Goal: Information Seeking & Learning: Understand process/instructions

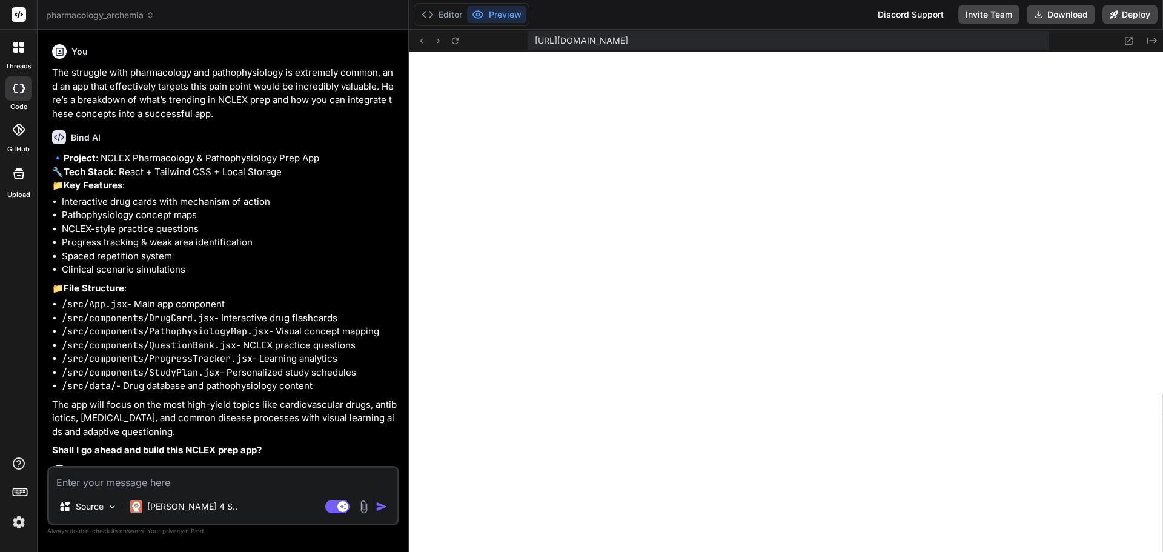
scroll to position [230, 0]
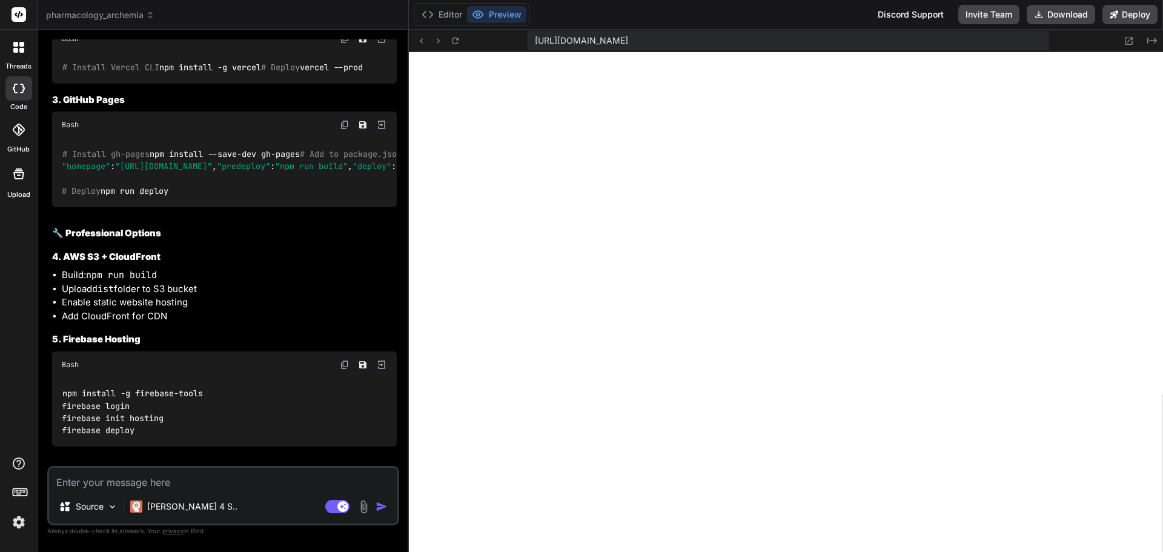
drag, startPoint x: 136, startPoint y: 376, endPoint x: 50, endPoint y: 276, distance: 132.2
click at [50, 276] on div "You The struggle with pharmacology and pathophysiology is extremely common, and…" at bounding box center [224, 252] width 349 height 426
copy code "npm install --save-dev gh-pages # Add to package.json scripts: "homepage" : "[U…"
click at [150, 474] on textarea at bounding box center [223, 478] width 348 height 22
type textarea "d"
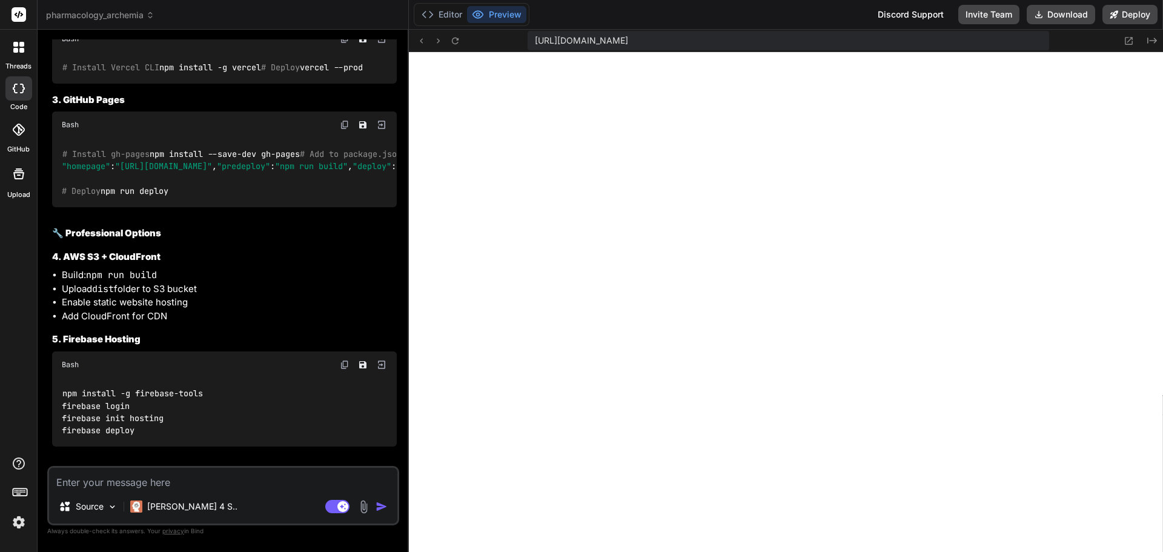
type textarea "x"
type textarea "do"
type textarea "x"
type textarea "do"
type textarea "x"
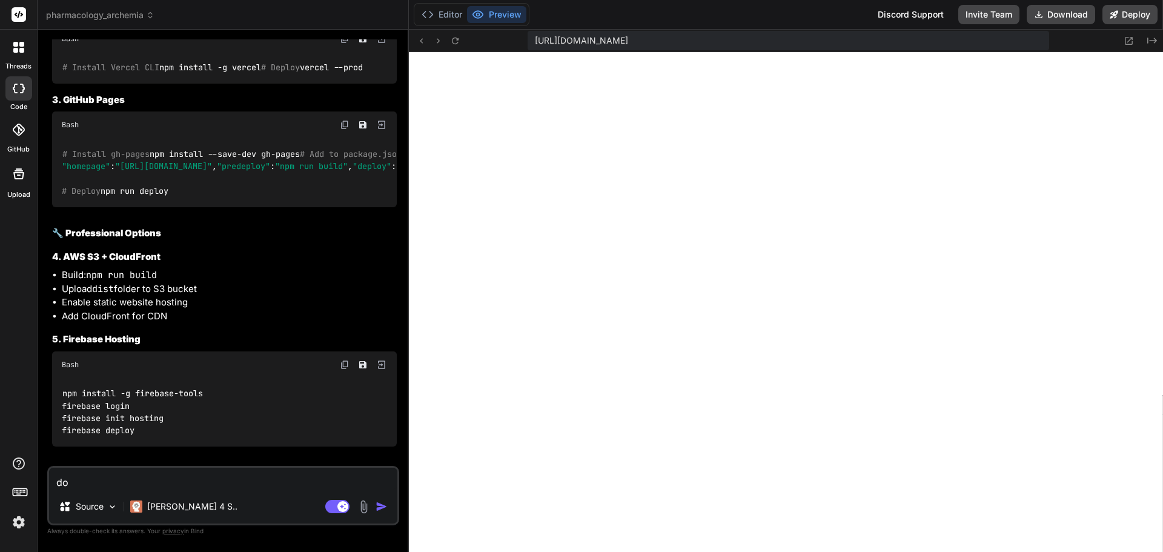
type textarea "do I"
type textarea "x"
type textarea "do I"
type textarea "x"
type textarea "do I n"
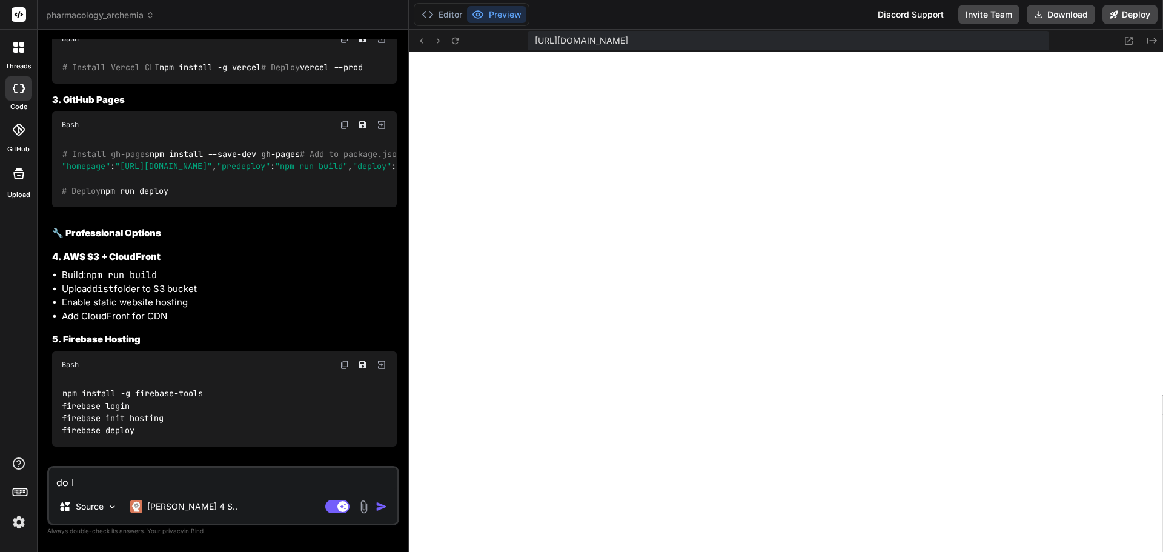
type textarea "x"
type textarea "do I ne"
type textarea "x"
type textarea "do I nee"
type textarea "x"
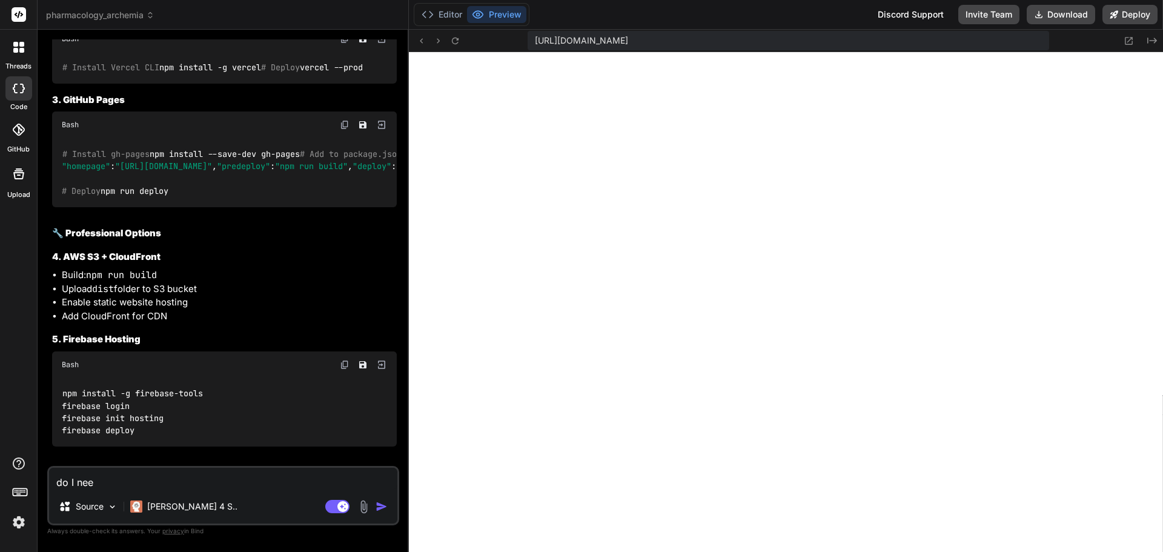
type textarea "do I need"
type textarea "x"
type textarea "do I need"
type textarea "x"
type textarea "do I need t"
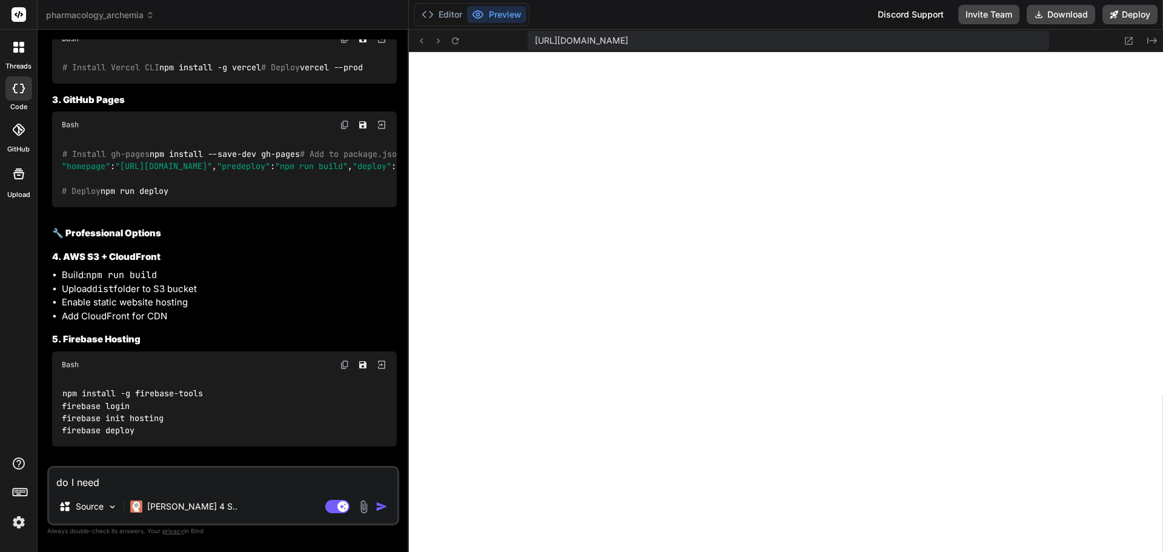
type textarea "x"
type textarea "do I need t"
type textarea "x"
type textarea "do I need t"
type textarea "x"
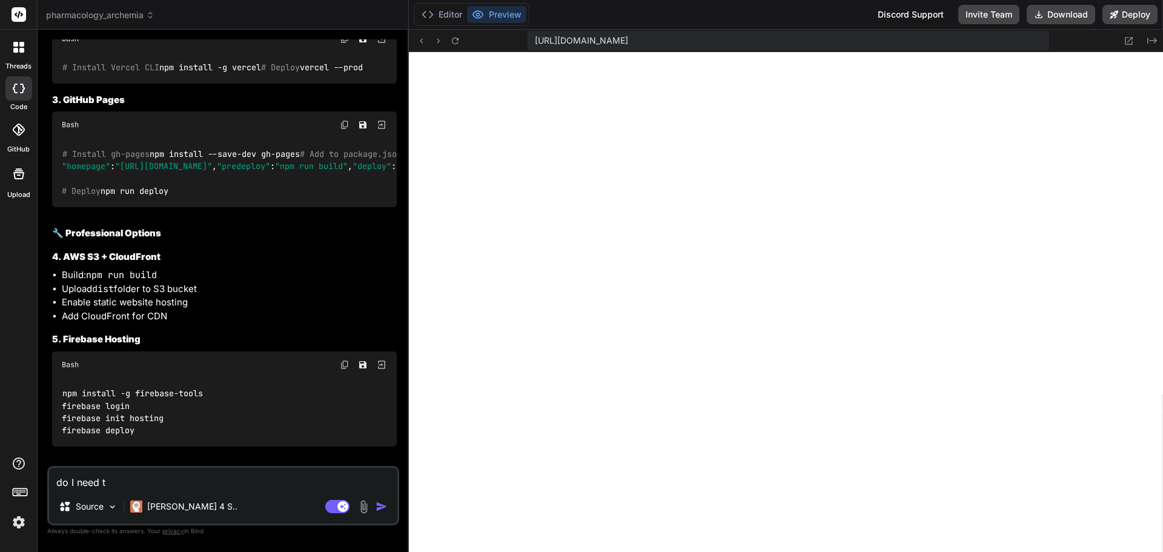
type textarea "do I need to"
type textarea "x"
type textarea "do I need to"
type textarea "x"
type textarea "do I need to u"
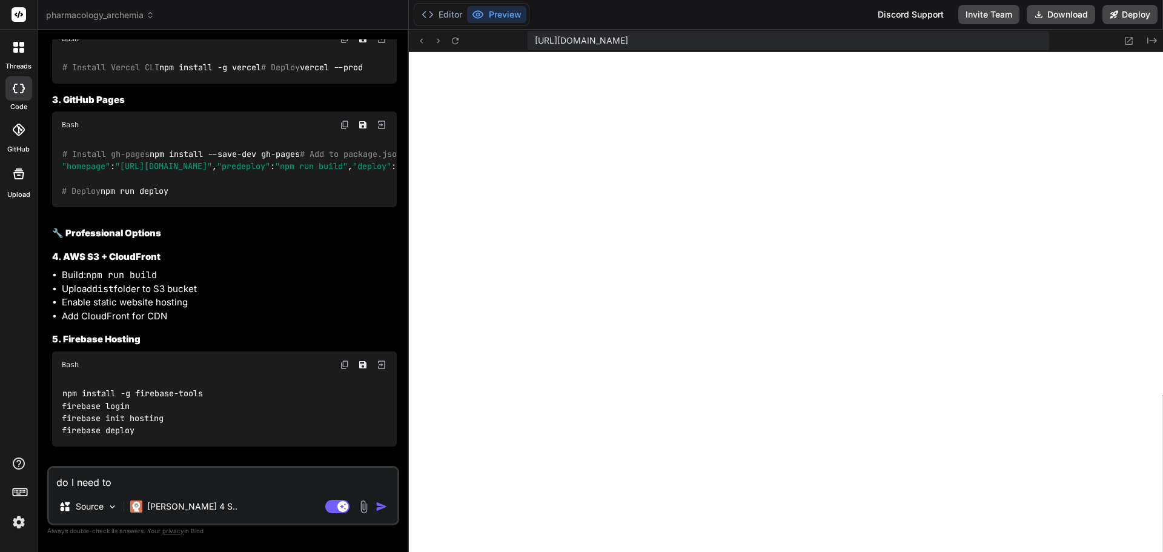
type textarea "x"
type textarea "do I need to up"
type textarea "x"
type textarea "do I need to upo"
type textarea "x"
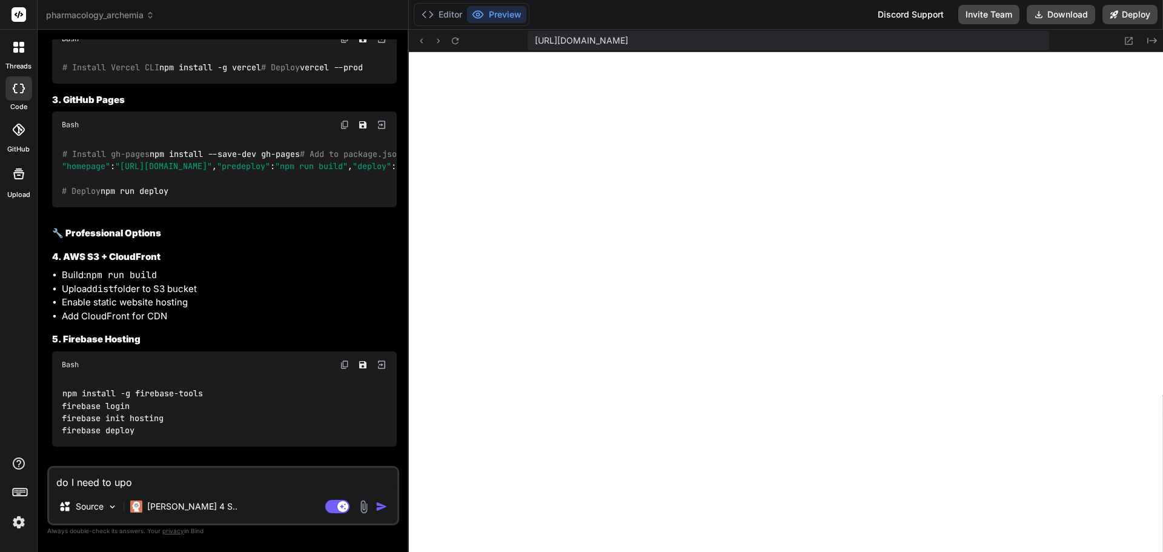
type textarea "do I need to up"
type textarea "x"
type textarea "do I need to upl"
type textarea "x"
type textarea "do I need to uplo"
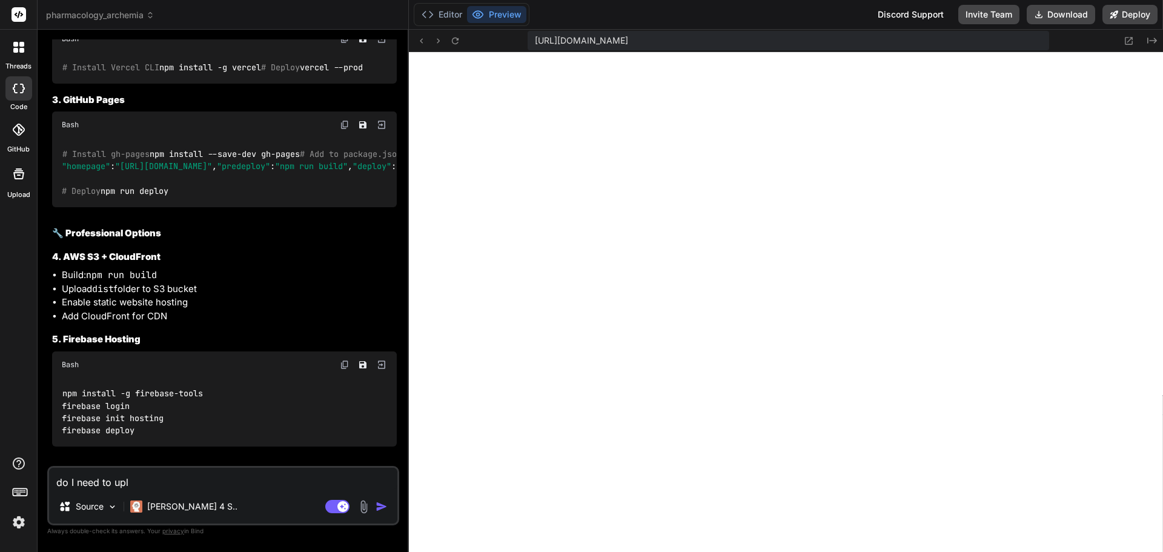
type textarea "x"
type textarea "do I need to uploa"
type textarea "x"
type textarea "do I need to upload"
type textarea "x"
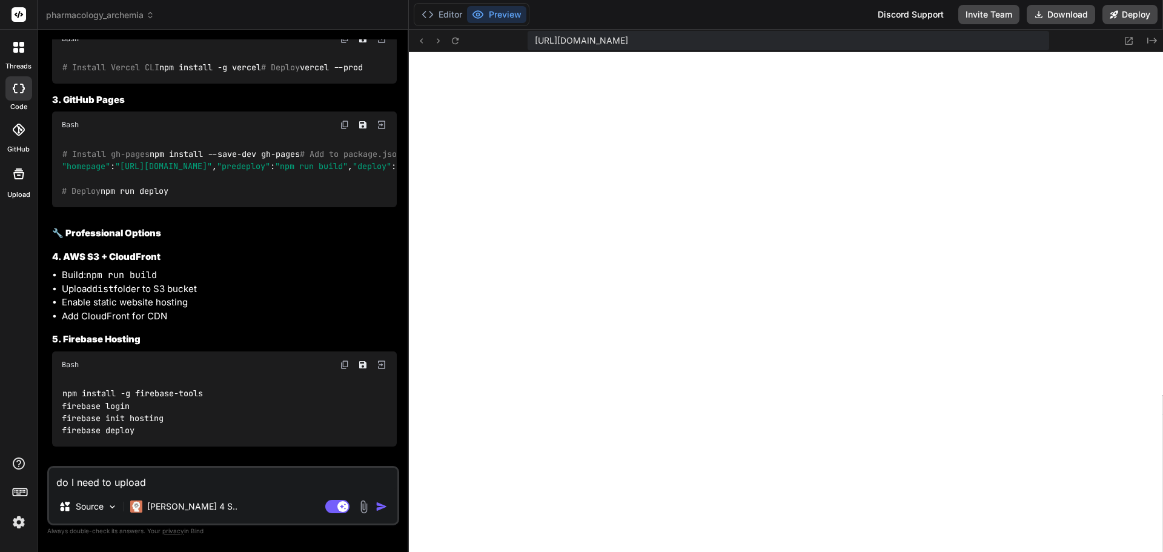
type textarea "do I need to upload"
type textarea "x"
type textarea "do I need to upload t"
type textarea "x"
type textarea "do I need to upload th"
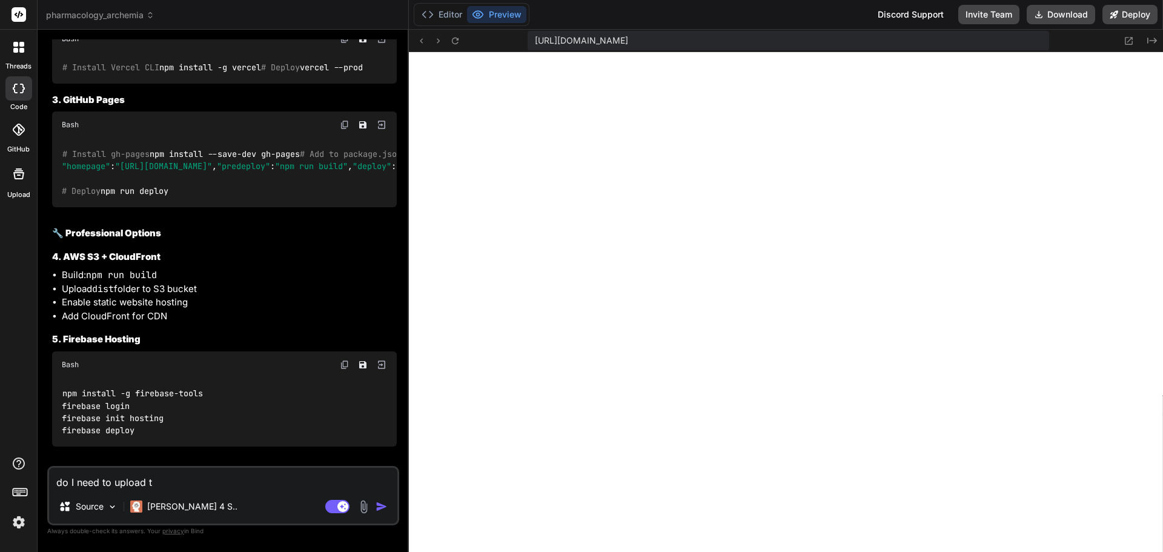
type textarea "x"
type textarea "do I need to upload the"
type textarea "x"
type textarea "do I need to upload the"
type textarea "x"
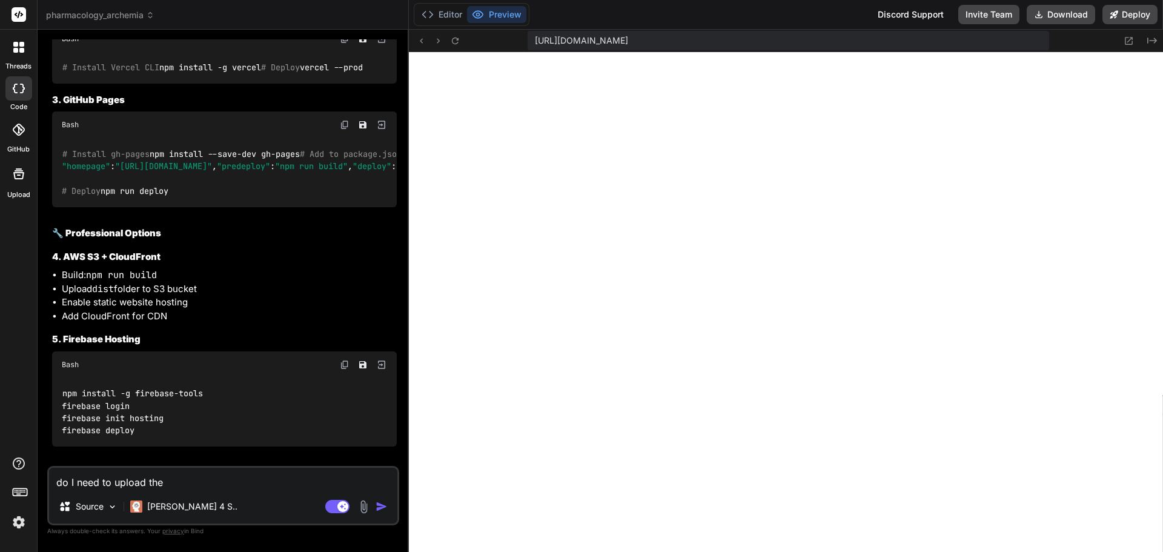
type textarea "do I need to upload the p"
type textarea "x"
type textarea "do I need to upload the pa"
type textarea "x"
type textarea "do I need to upload the pac"
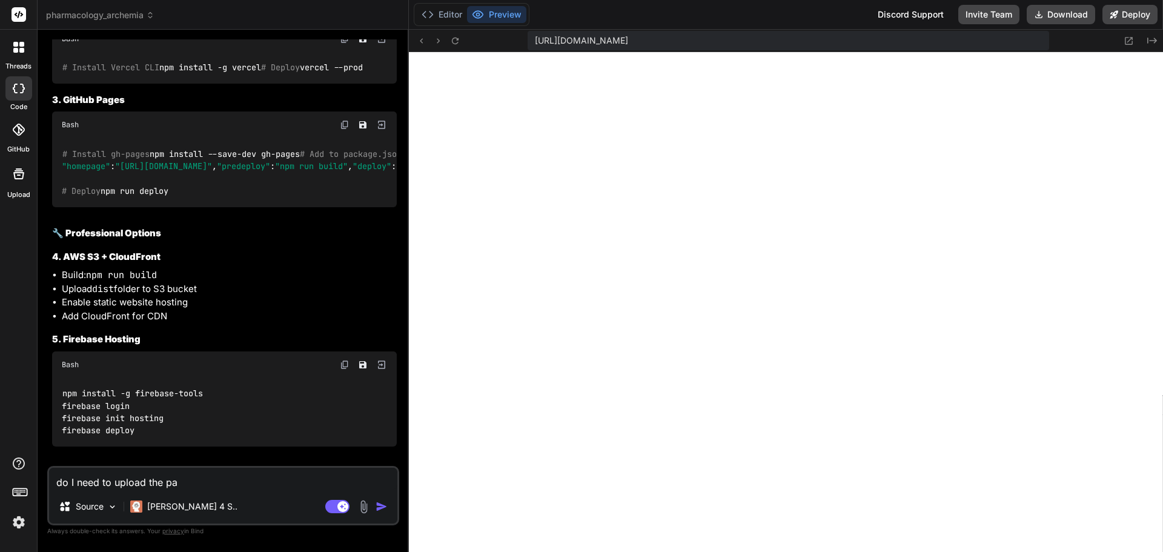
type textarea "x"
type textarea "do I need to upload the pack"
type textarea "x"
type textarea "do I need to upload the packe"
type textarea "x"
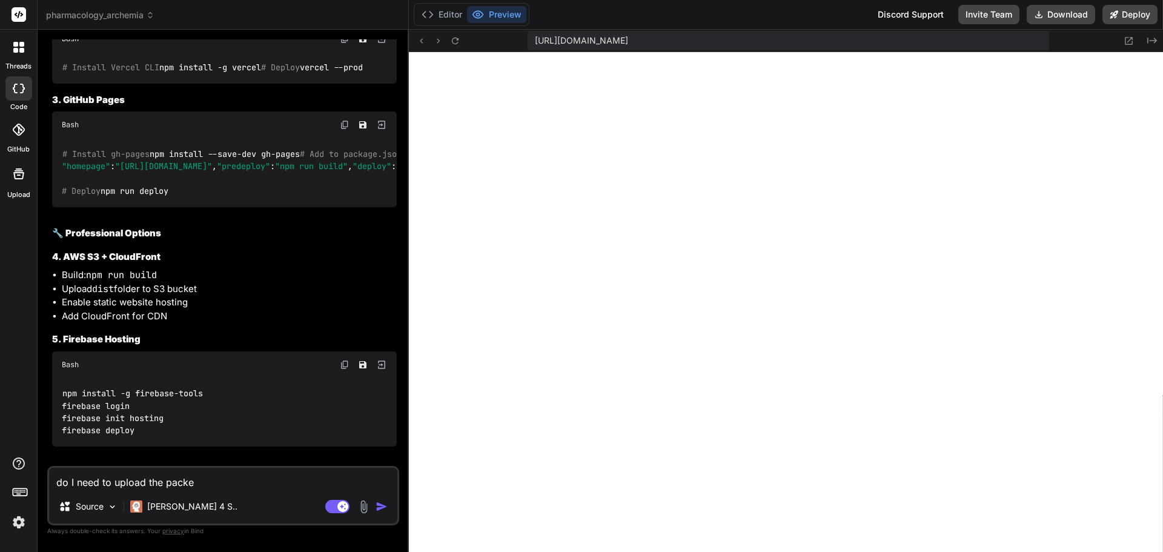
type textarea "do I need to upload the packet"
type textarea "x"
type textarea "do I need to upload the packet"
type textarea "x"
type textarea "do I need to upload the packet t"
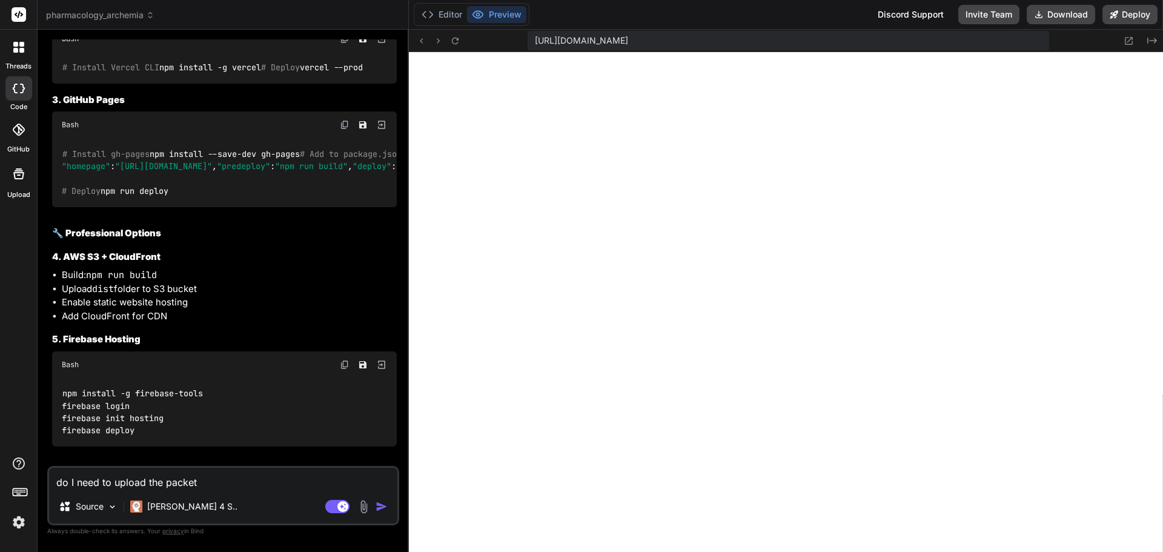
type textarea "x"
type textarea "do I need to upload the packet to"
type textarea "x"
type textarea "do I need to upload the packet to"
type textarea "x"
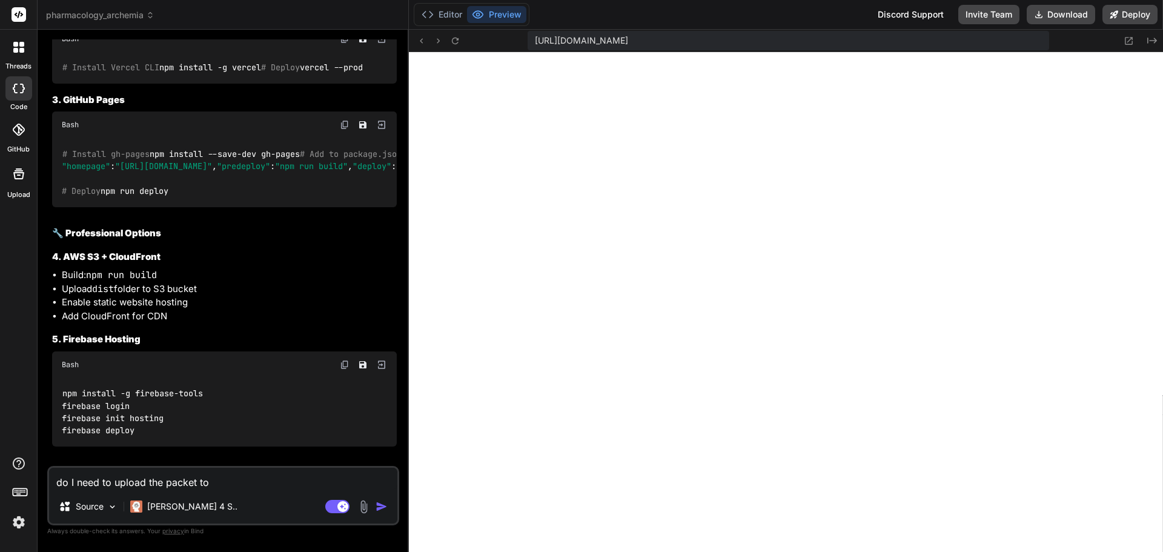
type textarea "do I need to upload the packet to g"
type textarea "x"
type textarea "do I need to upload the packet to gi"
type textarea "x"
type textarea "do I need to upload the packet to git"
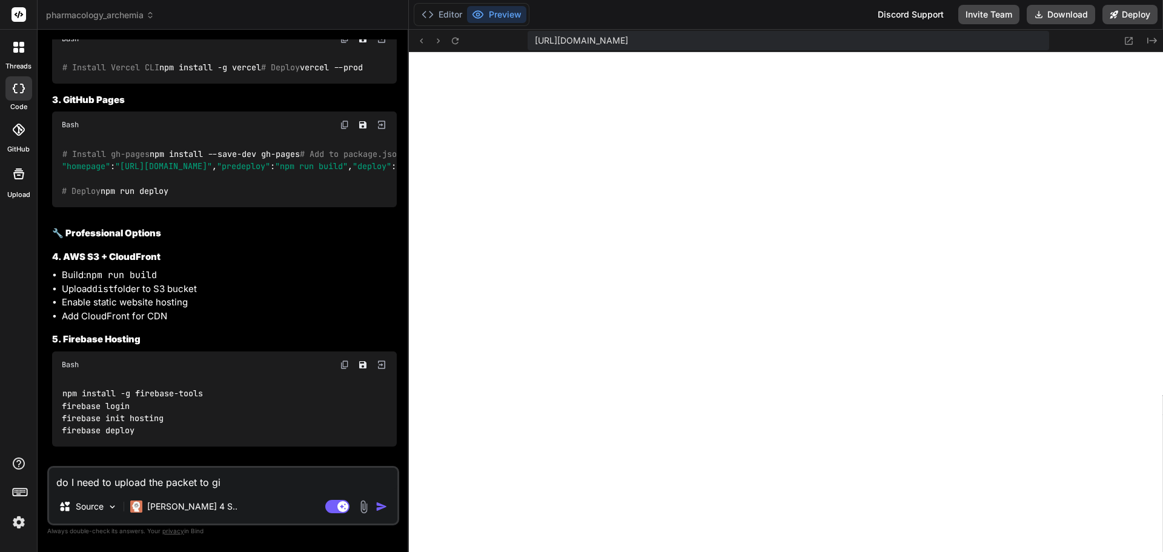
type textarea "x"
type textarea "do I need to upload the packet to gith"
type textarea "x"
type textarea "do I need to upload the packet to githu"
type textarea "x"
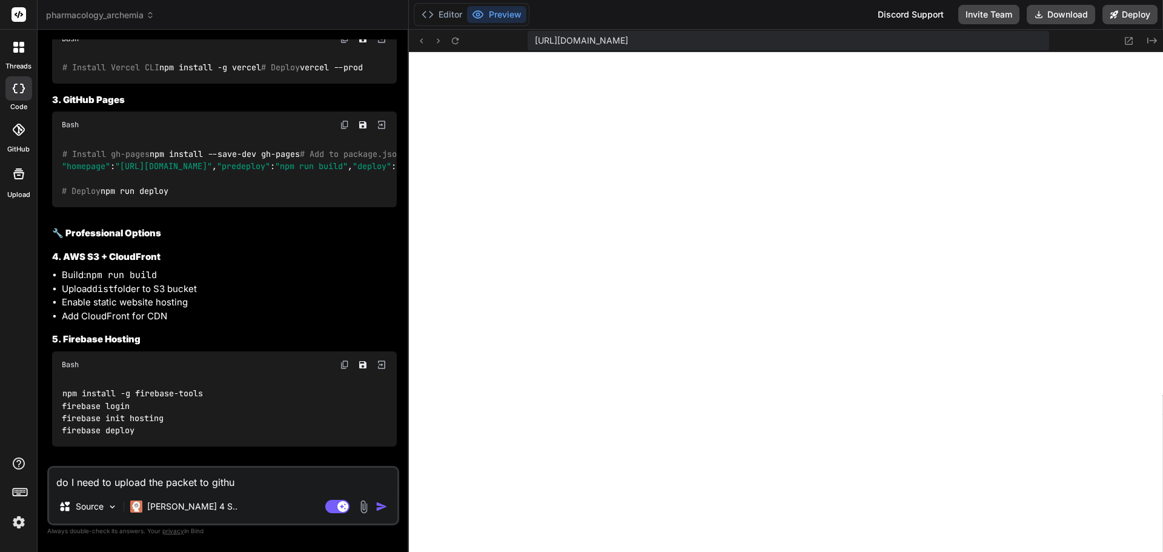
type textarea "do I need to upload the packet to github"
type textarea "x"
type textarea "do I need to upload the packet to github?"
type textarea "x"
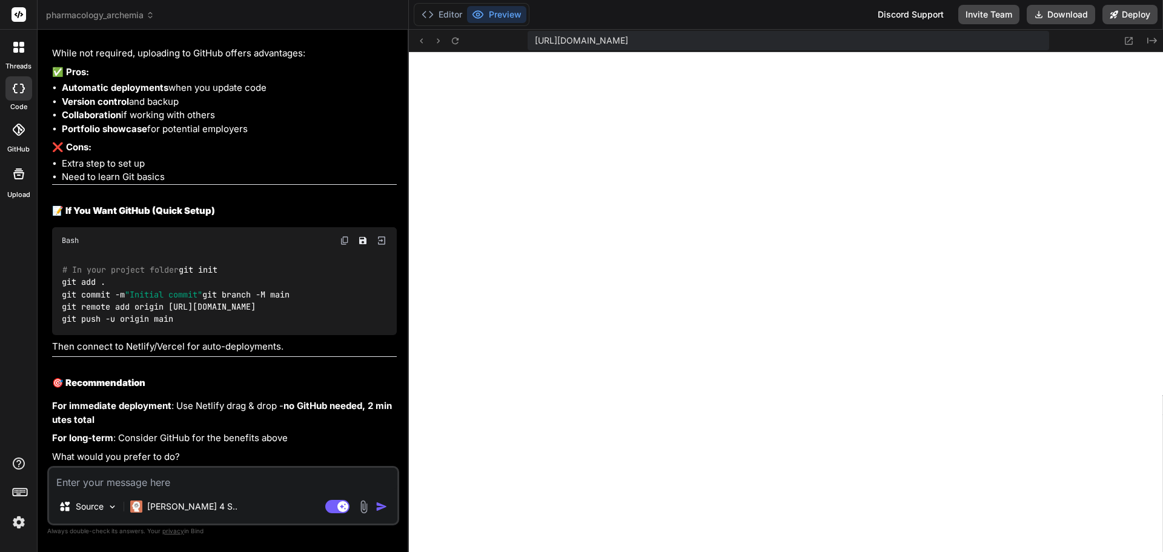
scroll to position [2814, 0]
type textarea "x"
click at [111, 475] on textarea at bounding box center [223, 478] width 348 height 22
type textarea "n"
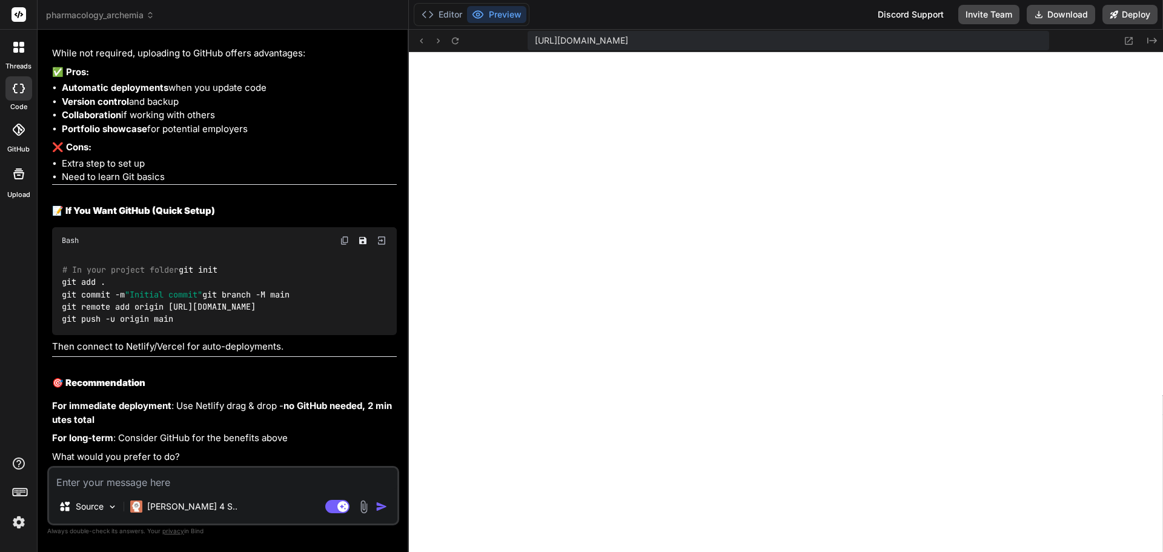
type textarea "x"
type textarea "ne"
type textarea "x"
type textarea "net"
type textarea "x"
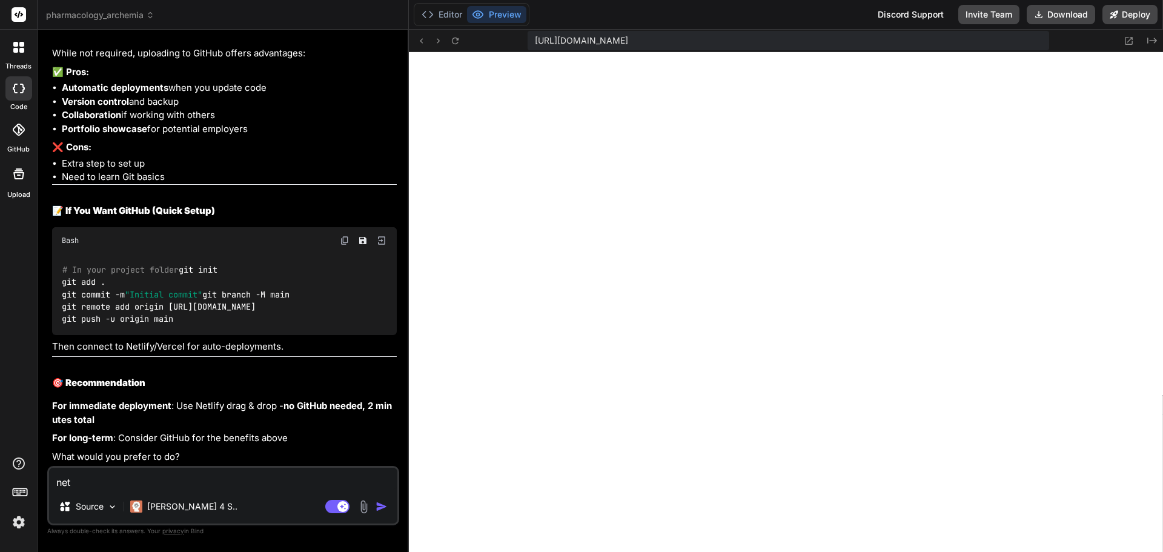
type textarea "netl"
type textarea "x"
type textarea "netli"
type textarea "x"
type textarea "netlif"
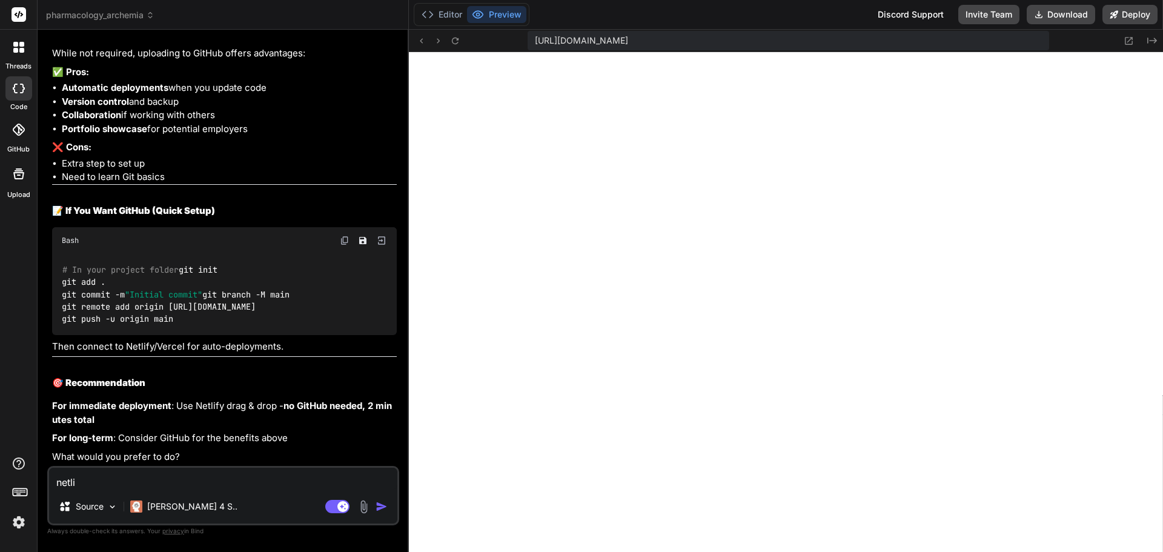
type textarea "x"
type textarea "netlify"
type textarea "x"
type textarea "netlify"
type textarea "x"
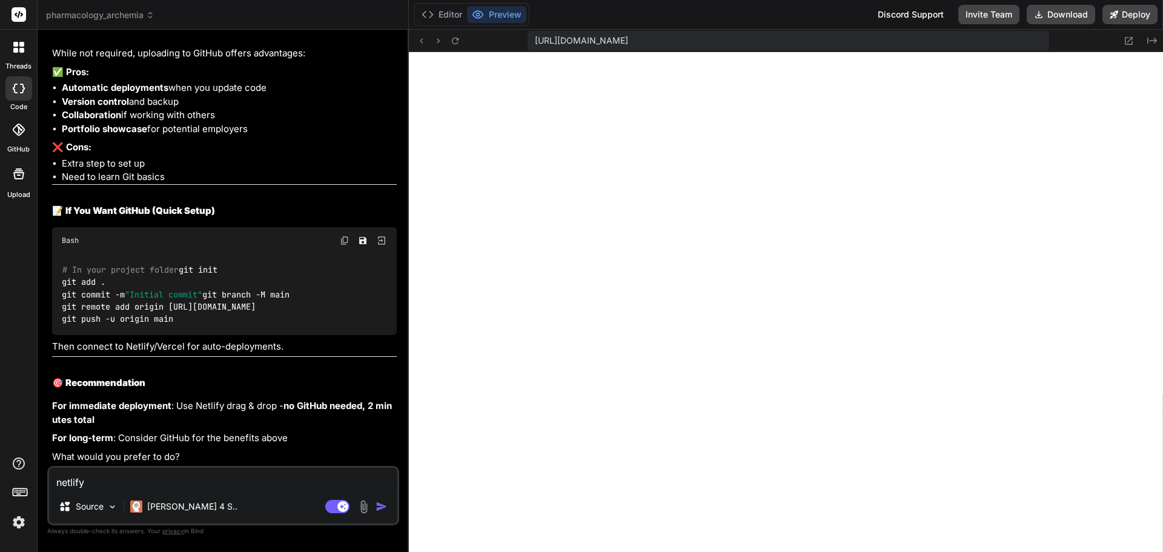
type textarea "netlify w"
type textarea "x"
type textarea "netlify wa"
type textarea "x"
type textarea "netlify wan"
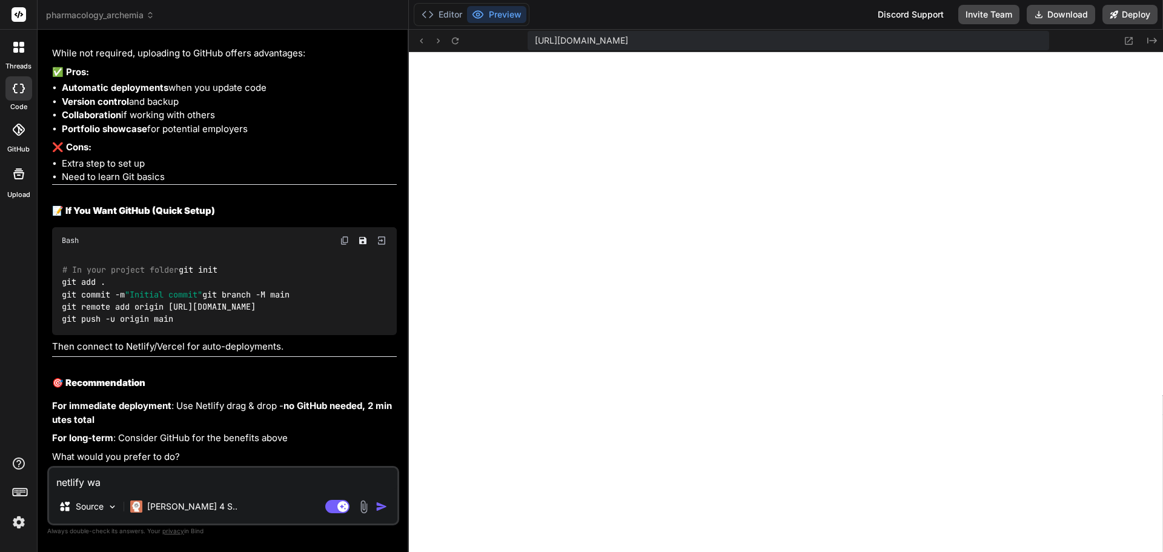
type textarea "x"
type textarea "netlify want"
type textarea "x"
type textarea "netlify wants"
type textarea "x"
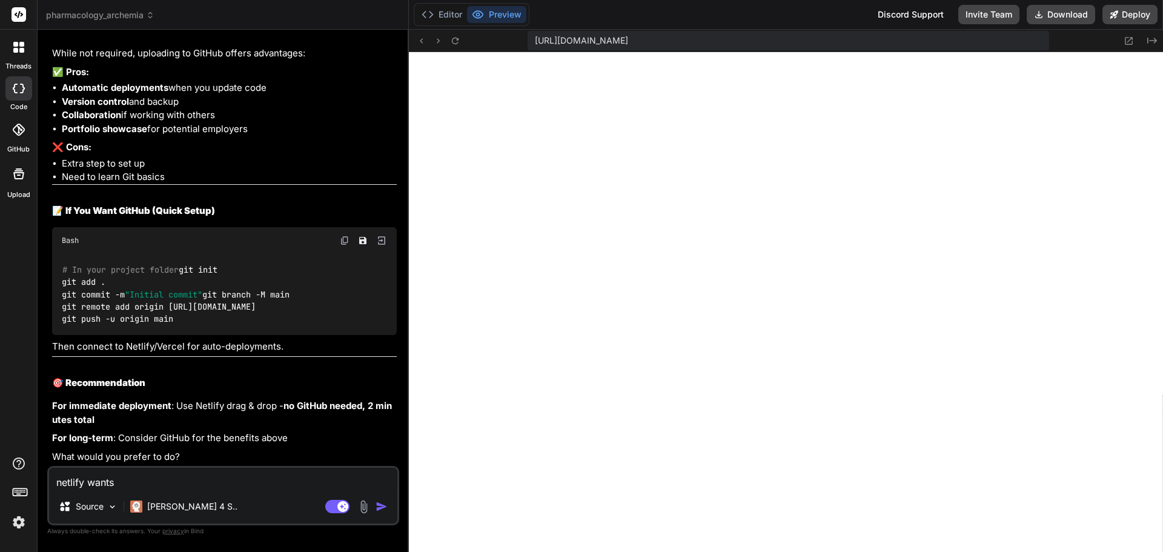
type textarea "netlify wants"
type textarea "x"
type textarea "[PERSON_NAME] wants a"
type textarea "x"
type textarea "[PERSON_NAME] wants a"
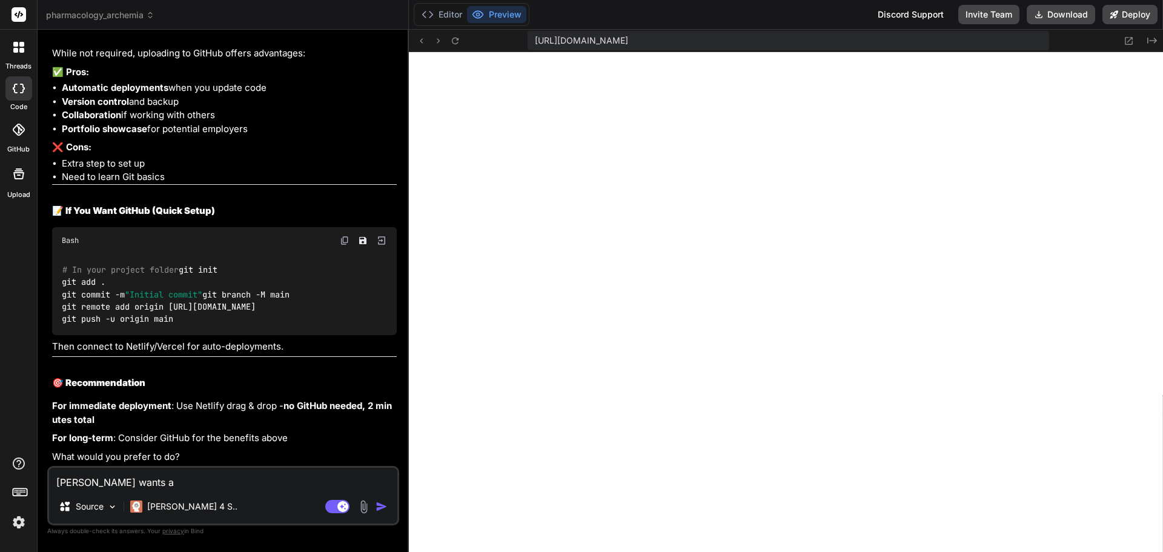
type textarea "x"
type textarea "[PERSON_NAME] wants a d"
type textarea "x"
type textarea "[PERSON_NAME] wants a do"
type textarea "x"
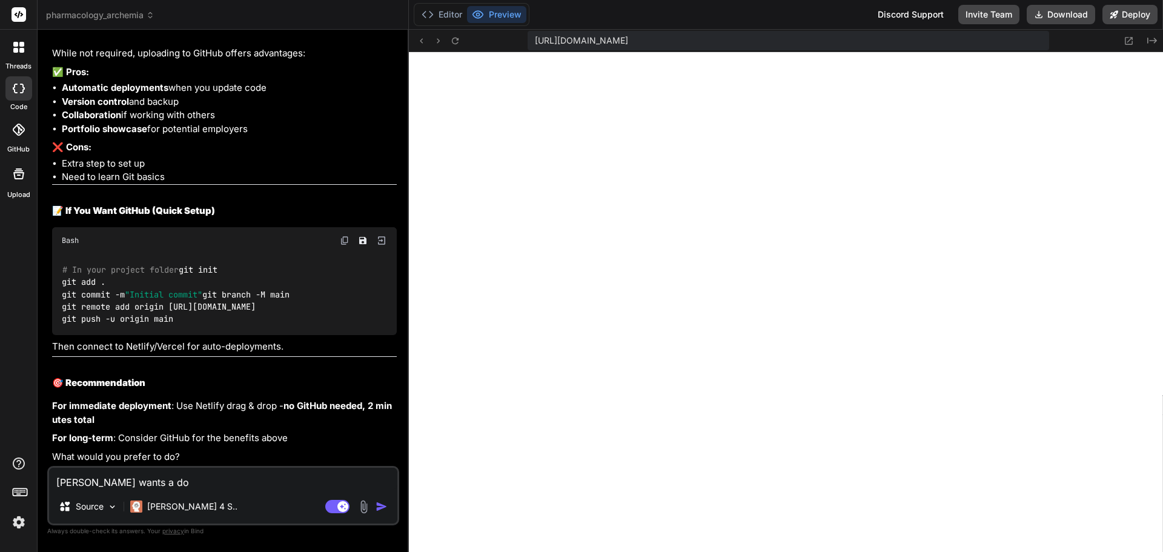
type textarea "[PERSON_NAME] wants a dom"
type textarea "x"
type textarea "[PERSON_NAME] wants a doma"
type textarea "x"
type textarea "[PERSON_NAME] wants a domai"
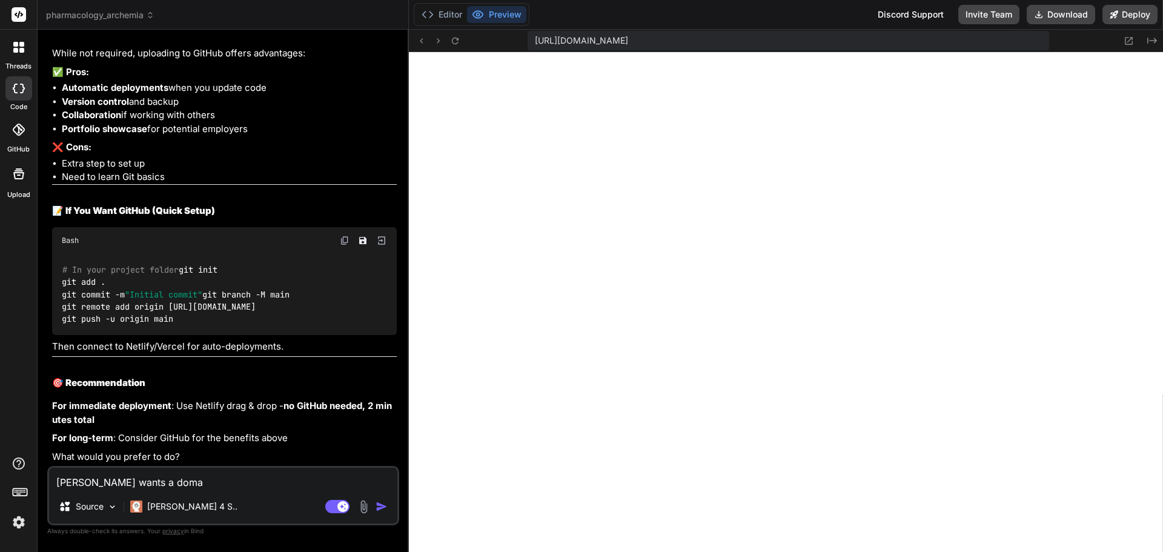
type textarea "x"
type textarea "netlify wants a domain"
type textarea "x"
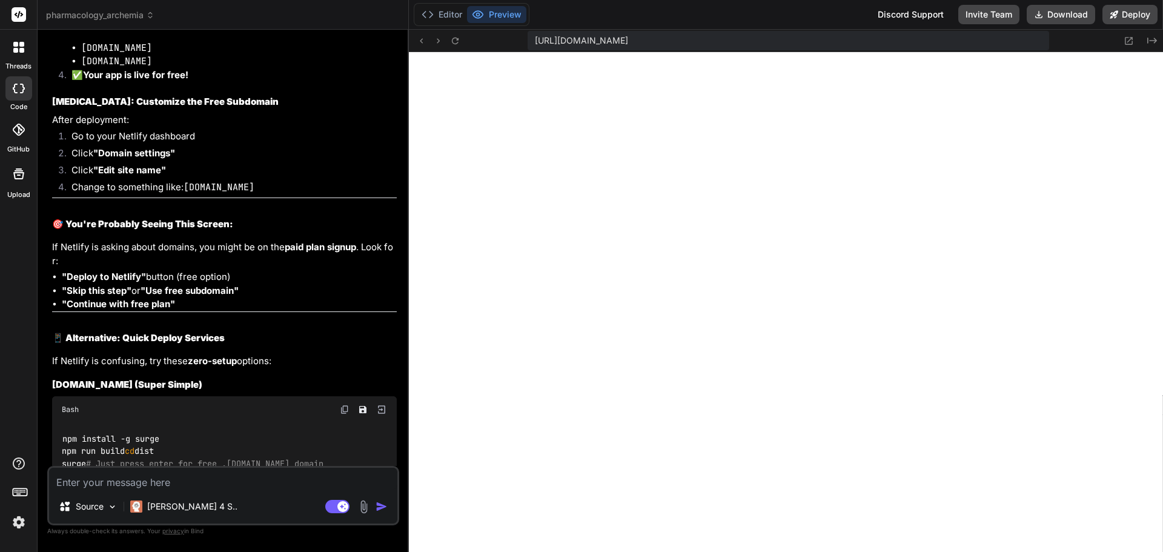
scroll to position [3413, 0]
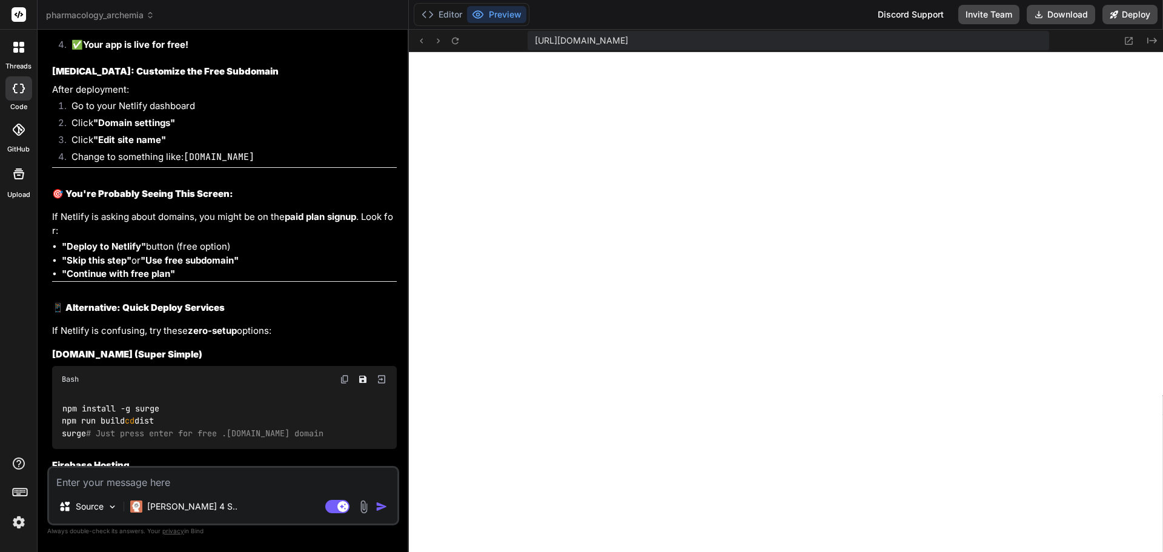
type textarea "x"
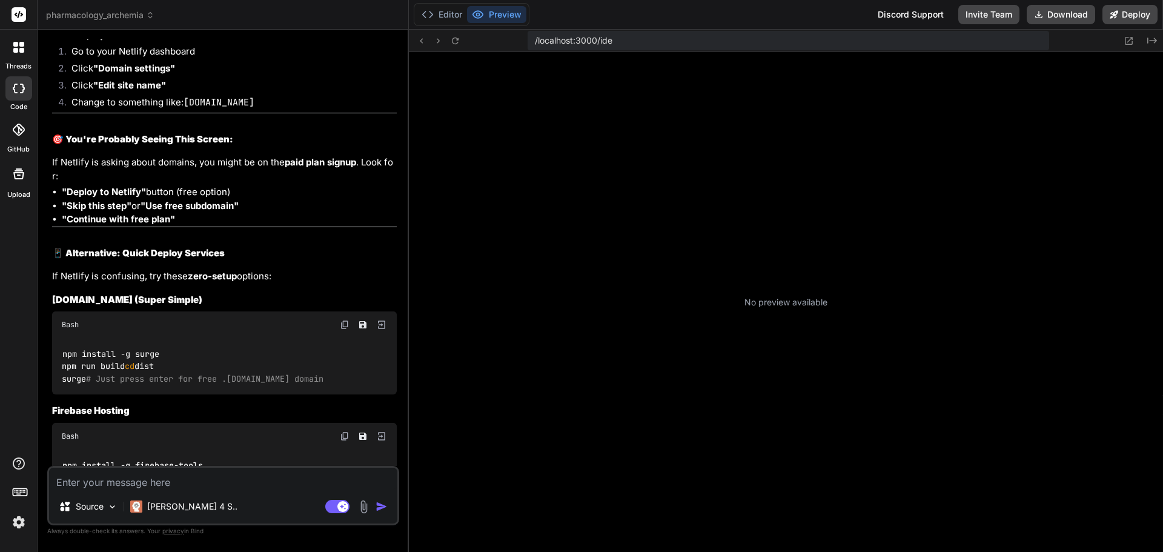
scroll to position [115, 0]
type textarea "x"
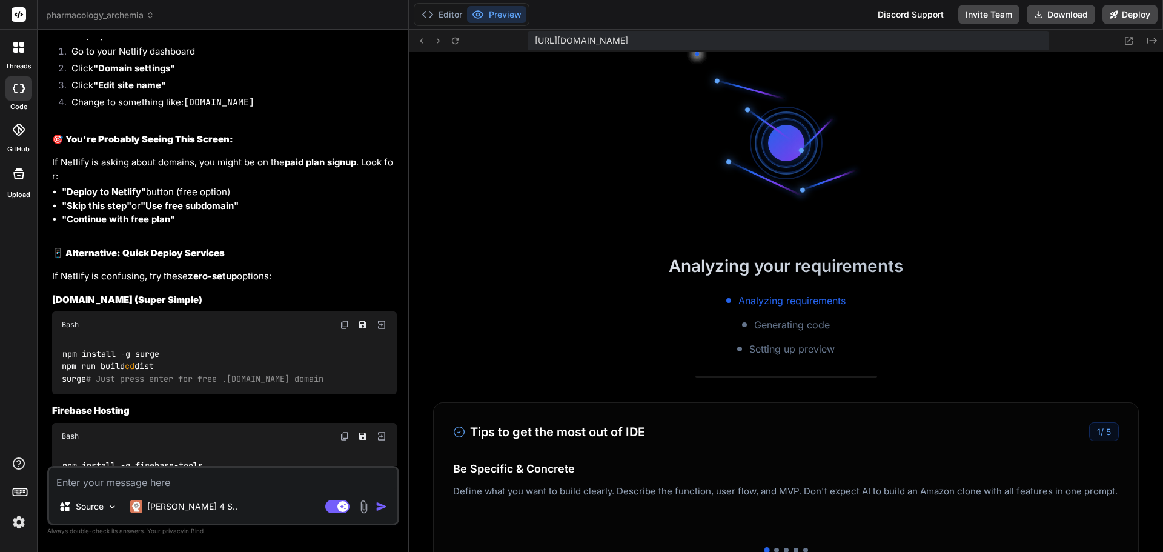
scroll to position [230, 0]
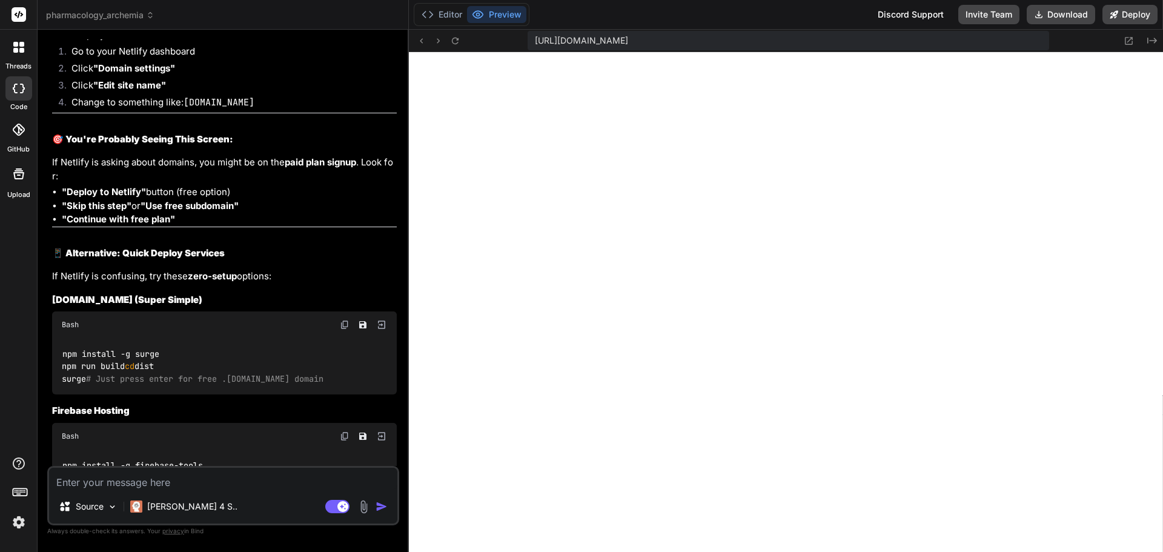
drag, startPoint x: 186, startPoint y: 323, endPoint x: 344, endPoint y: 320, distance: 158.1
click at [344, 113] on li "Change to something like: nclex-pharma-prep.netlify.app" at bounding box center [229, 104] width 335 height 17
copy code "[DOMAIN_NAME]"
paste textarea "Looks like you’ve followed a broken link or entered a URL that doesn’t exist on…"
type textarea "Looks like you’ve followed a broken link or entered a URL that doesn’t exist on…"
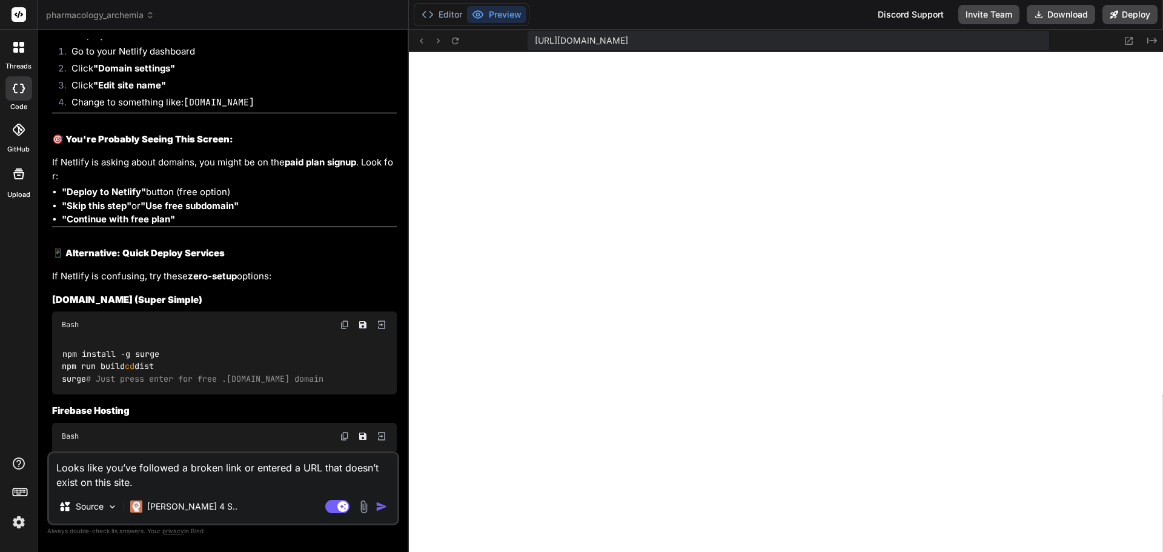
type textarea "x"
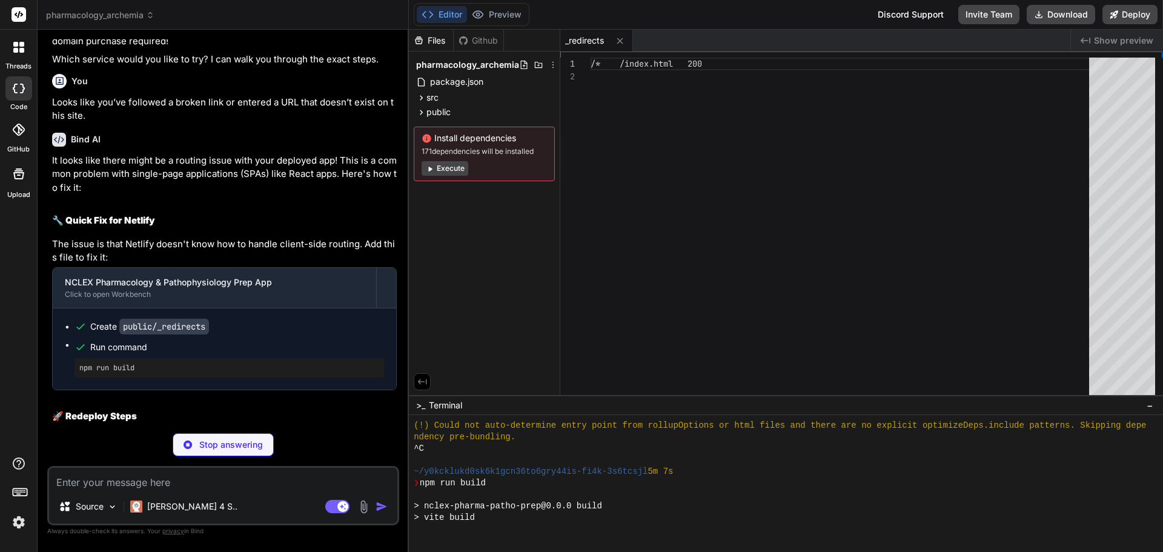
scroll to position [426, 0]
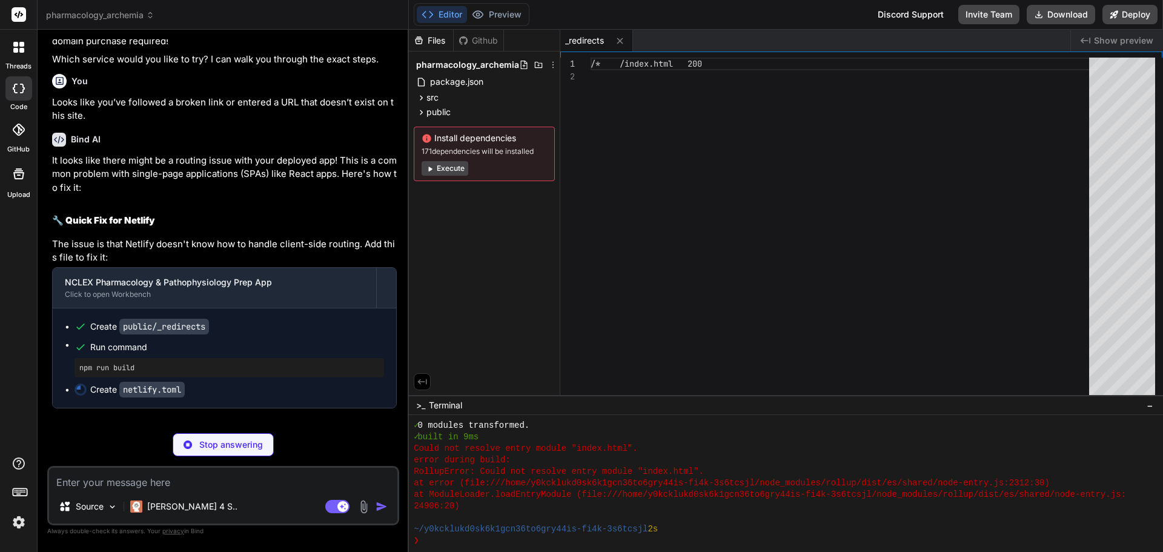
type textarea "x"
type textarea "[build] publish = "dist" command = "npm run build" [[redirects]] from = "/*" to…"
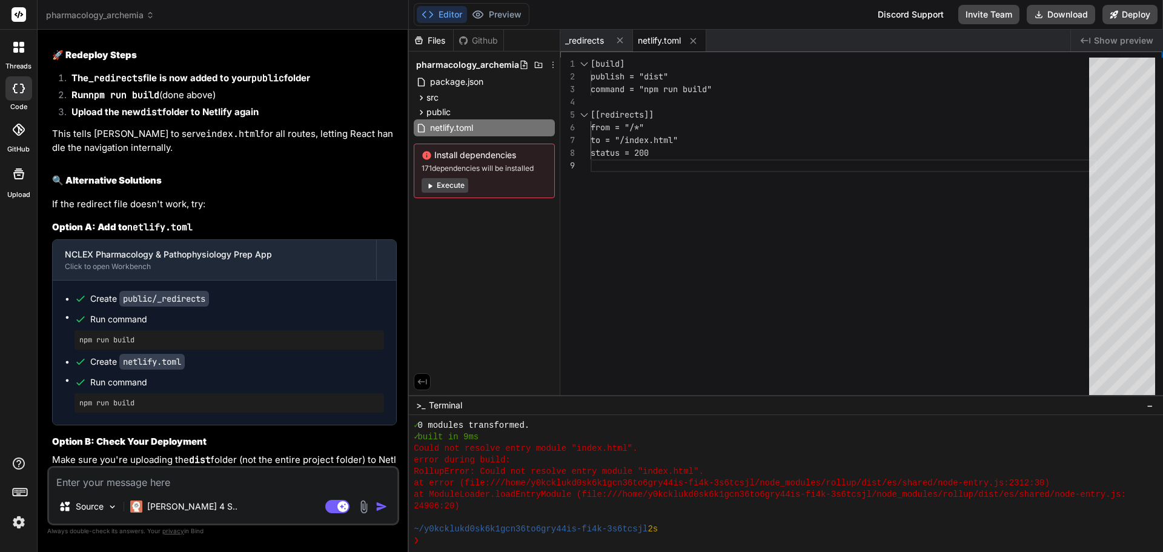
scroll to position [4455, 0]
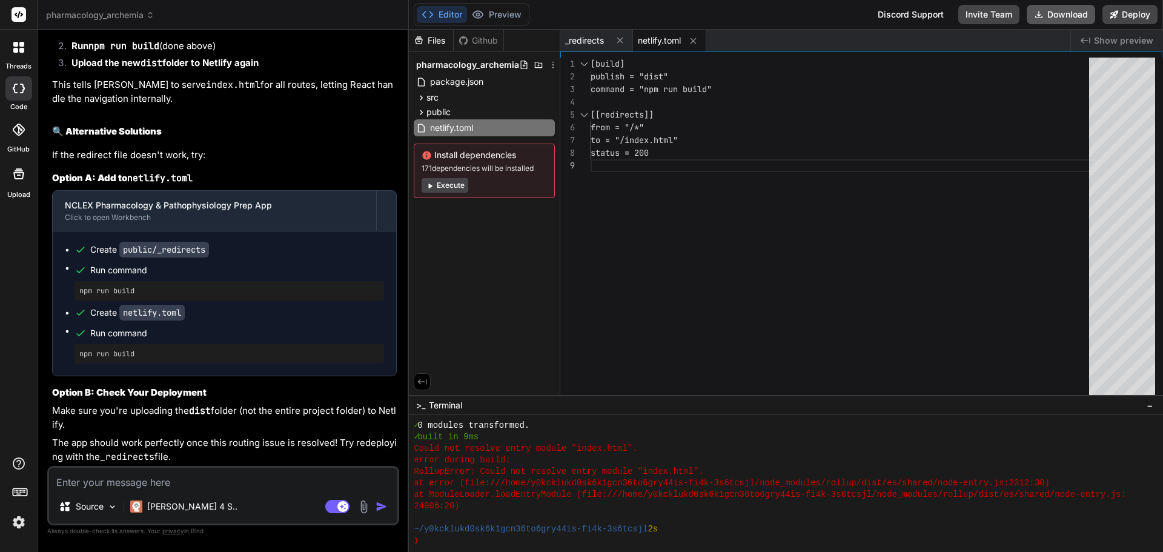
click at [1070, 12] on button "Download" at bounding box center [1060, 14] width 68 height 19
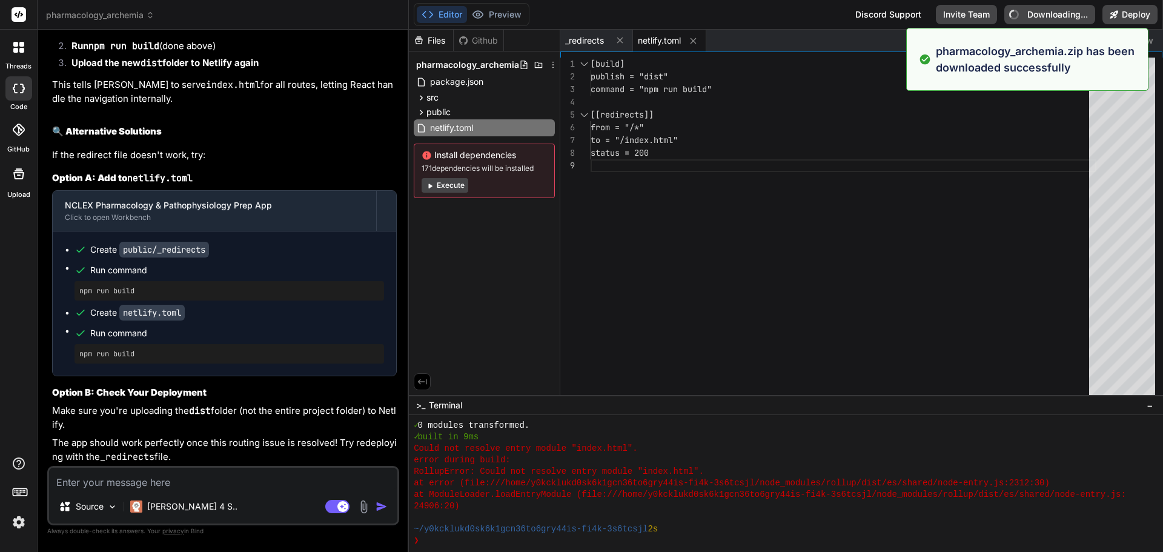
type textarea "x"
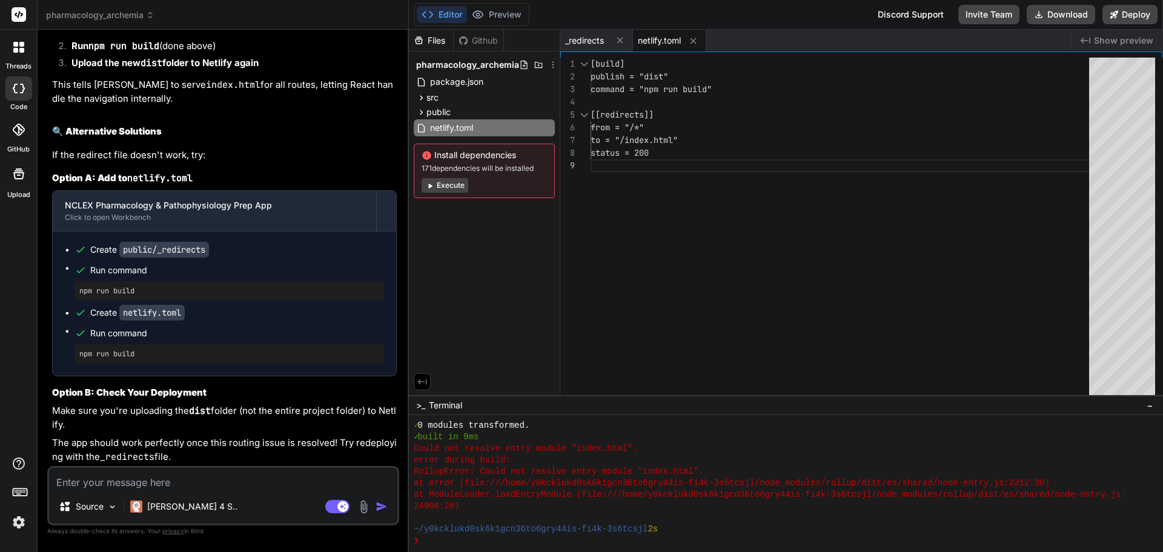
scroll to position [4701, 0]
